Goal: Entertainment & Leisure: Consume media (video, audio)

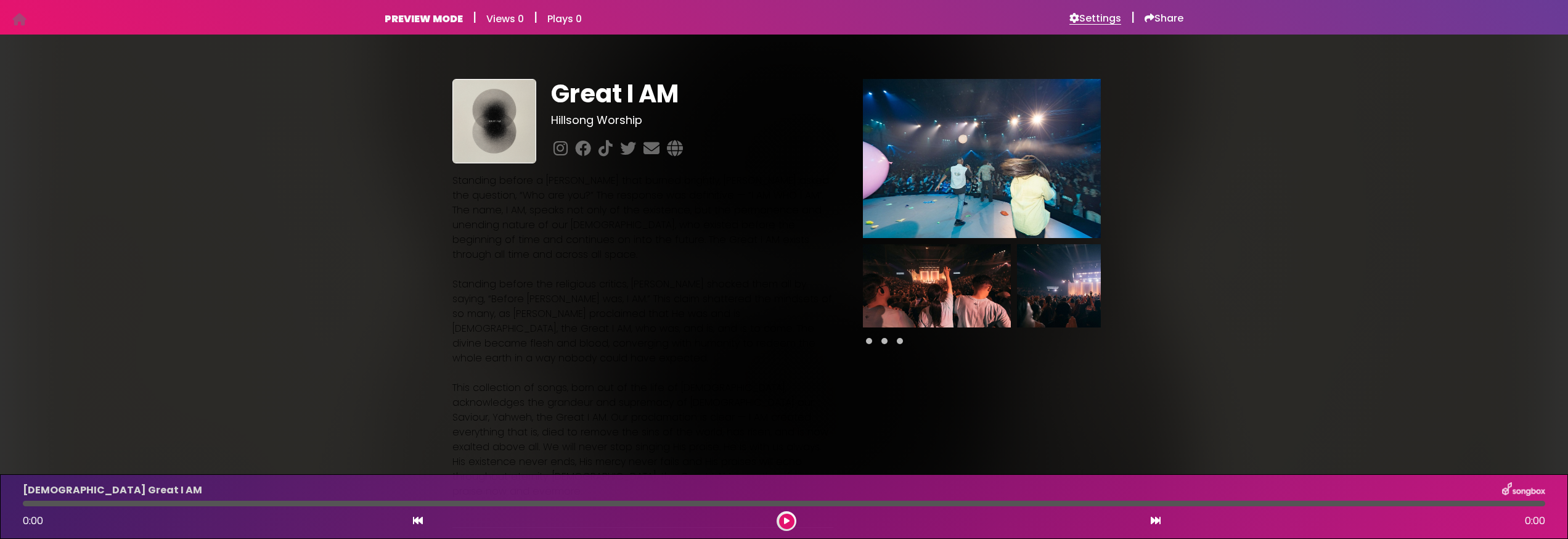
click at [1101, 19] on h6 "Settings" at bounding box center [1095, 18] width 52 height 12
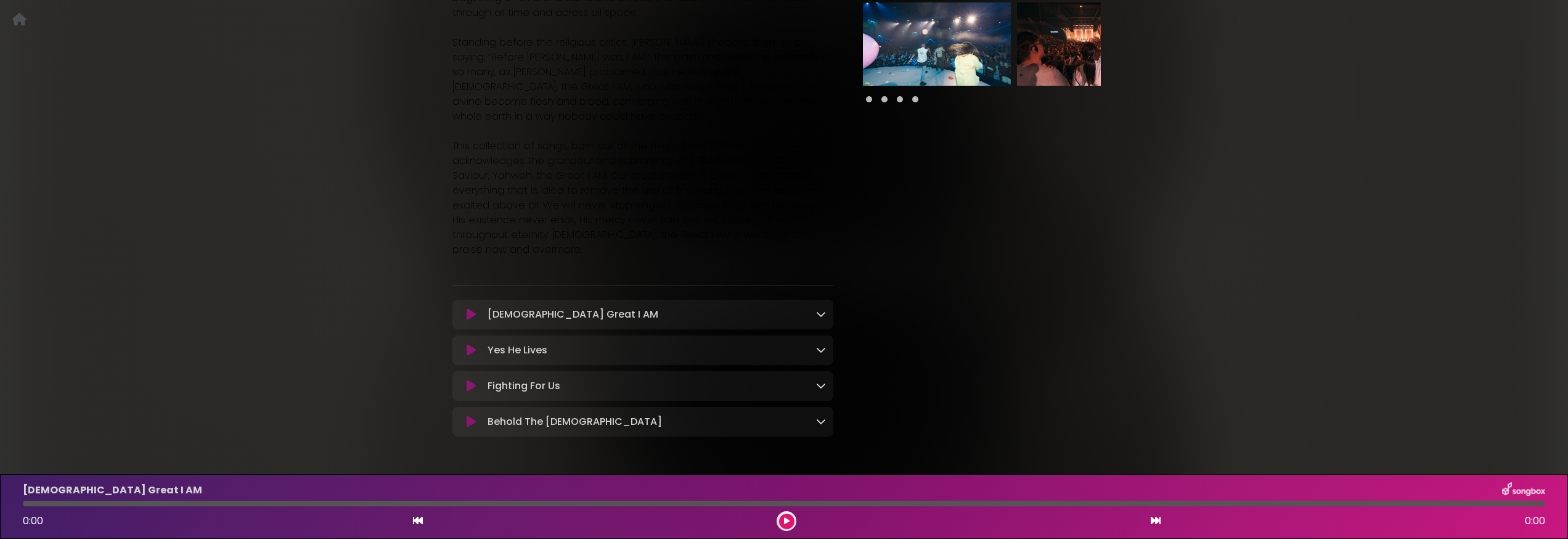
scroll to position [240, 0]
click at [819, 310] on icon at bounding box center [821, 315] width 10 height 10
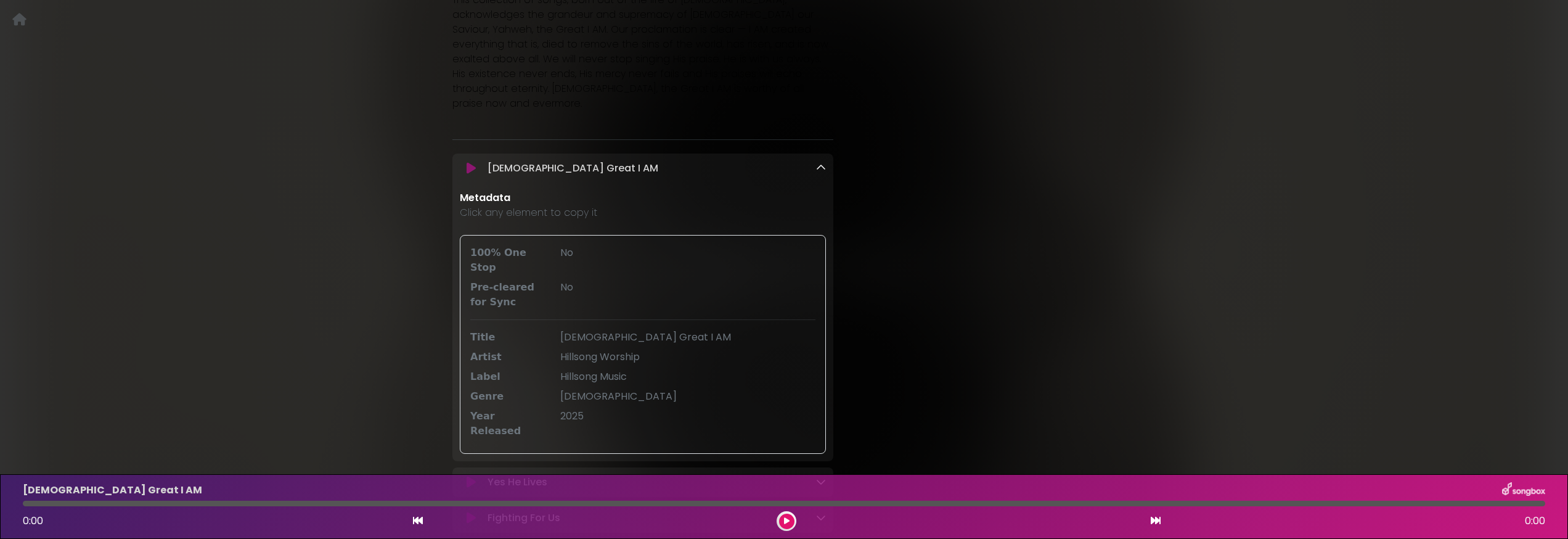
scroll to position [383, 0]
click at [474, 167] on icon at bounding box center [471, 173] width 9 height 12
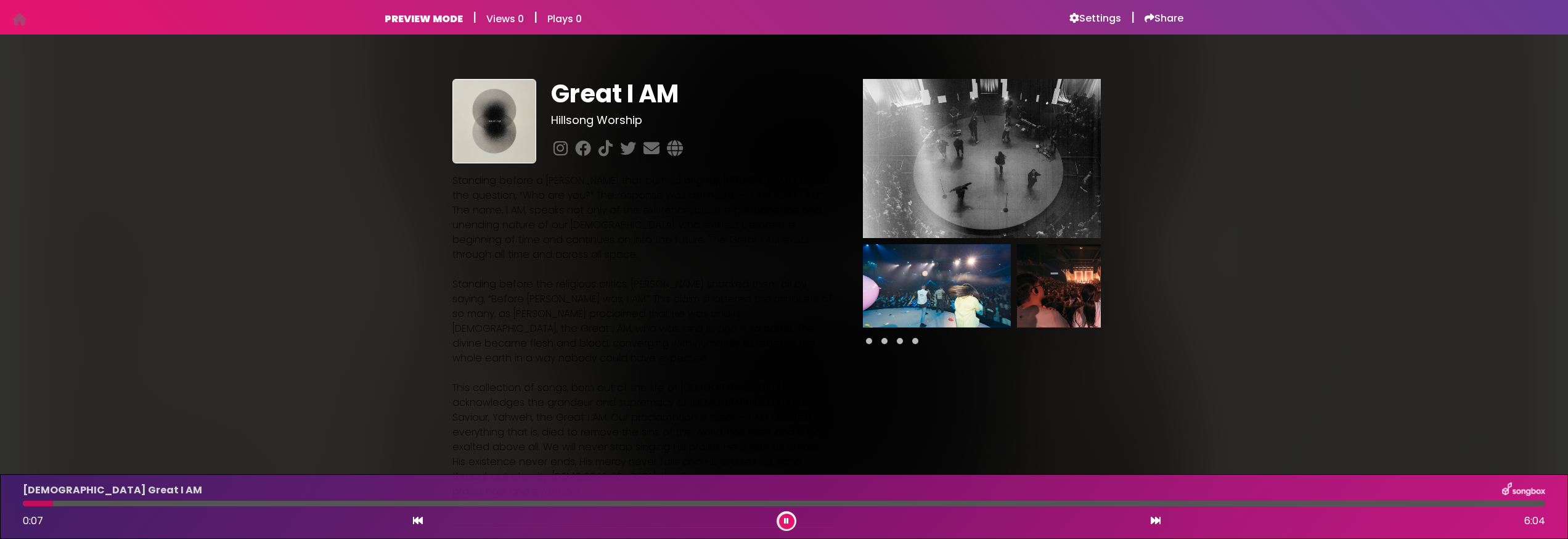
scroll to position [0, 0]
click at [885, 343] on span at bounding box center [884, 341] width 6 height 6
click at [898, 343] on span at bounding box center [900, 341] width 6 height 6
click at [1054, 304] on img at bounding box center [1091, 286] width 148 height 83
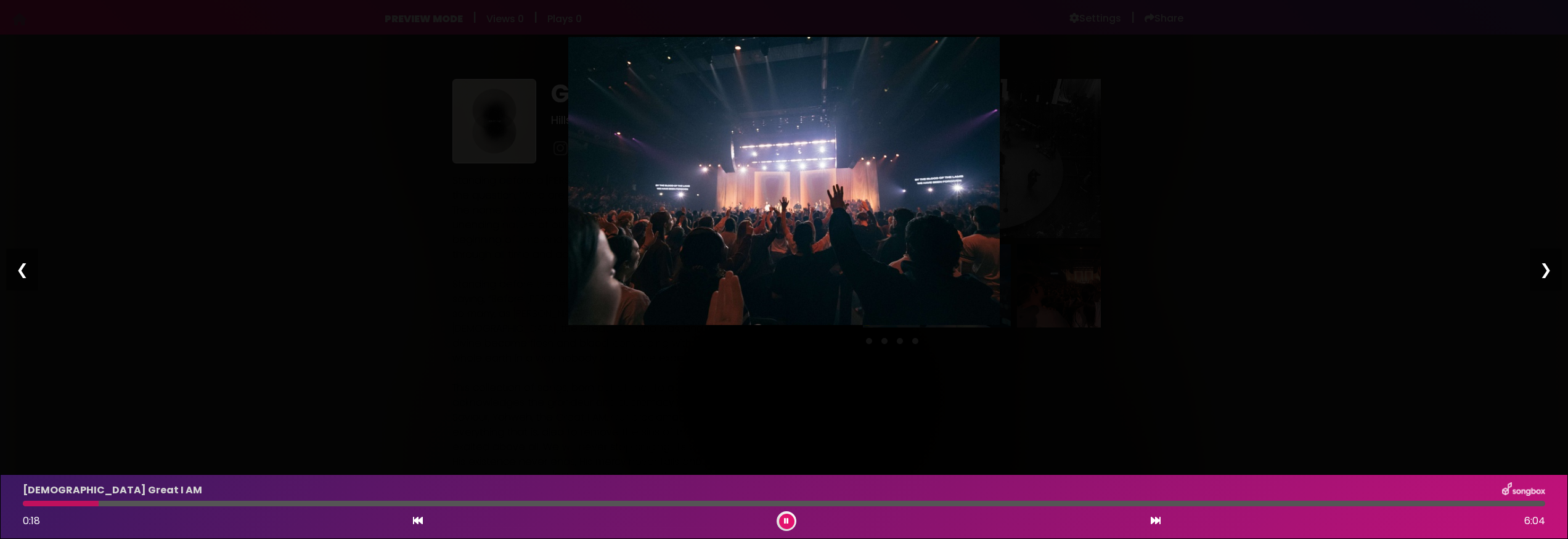
click at [1551, 15] on div "Pause Play % buffered 00:00 00:00 00:00 Exit fullscreen Enter fullscreen Play ❮…" at bounding box center [784, 269] width 1568 height 539
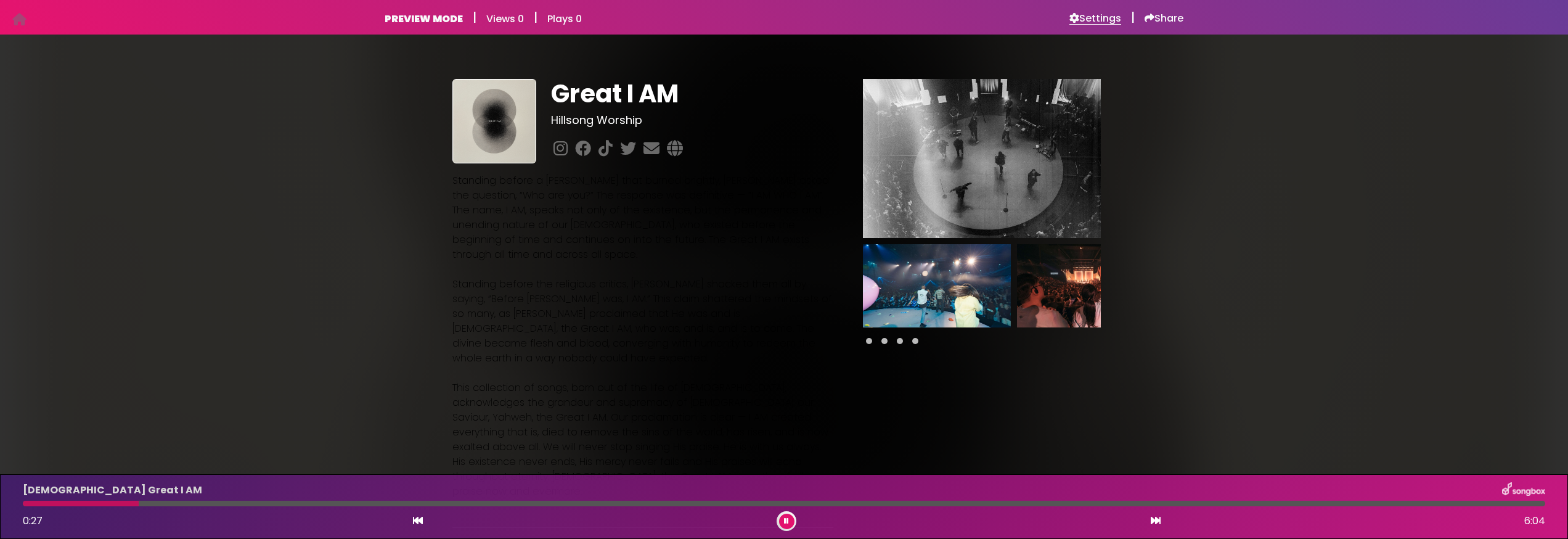
click at [1099, 17] on h6 "Settings" at bounding box center [1095, 18] width 52 height 12
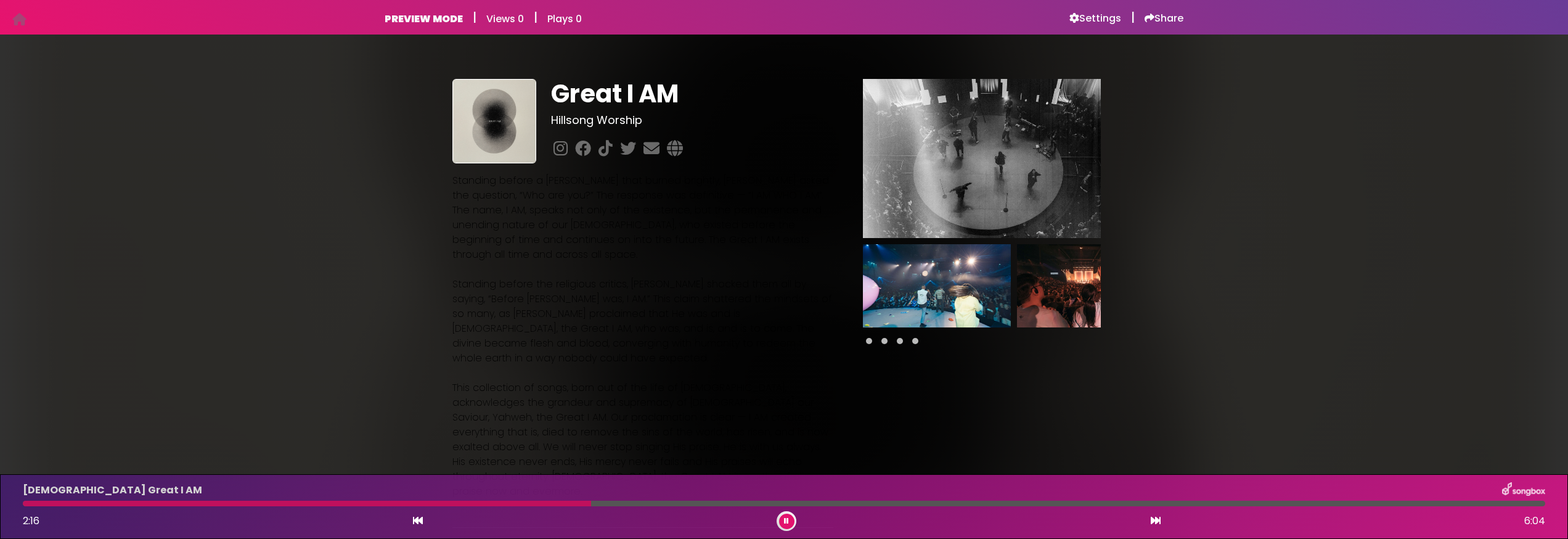
click at [440, 13] on h6 "PREVIEW MODE" at bounding box center [424, 19] width 78 height 12
click at [555, 149] on icon at bounding box center [560, 148] width 19 height 16
click at [7, 19] on div "PREVIEW MODE | Views 0 | Plays 0 Settings | Share | |" at bounding box center [784, 17] width 1568 height 35
click at [16, 19] on icon at bounding box center [19, 19] width 14 height 1
